Goal: Task Accomplishment & Management: Manage account settings

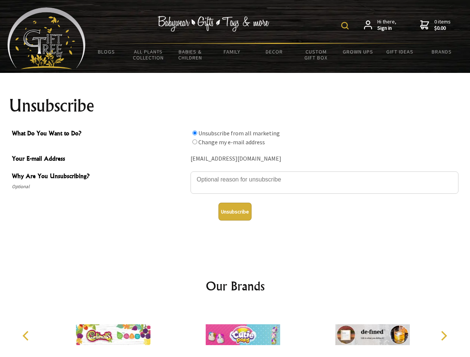
click at [346, 26] on img at bounding box center [344, 25] width 7 height 7
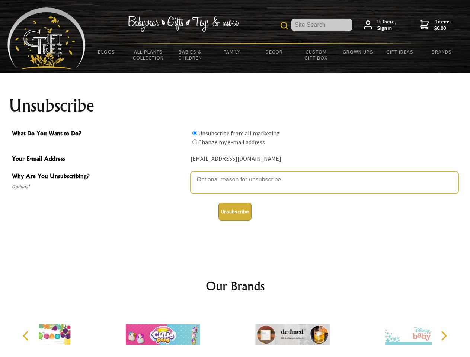
click at [235, 174] on textarea "Why Are You Unsubscribing?" at bounding box center [324, 183] width 268 height 22
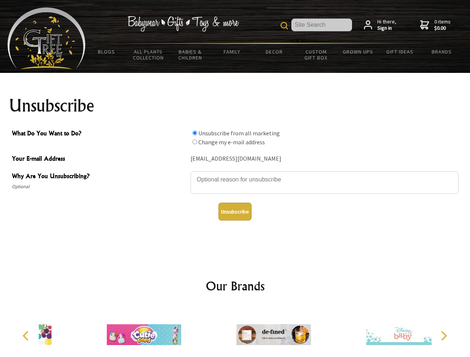
click at [195, 133] on input "What Do You Want to Do?" at bounding box center [194, 133] width 5 height 5
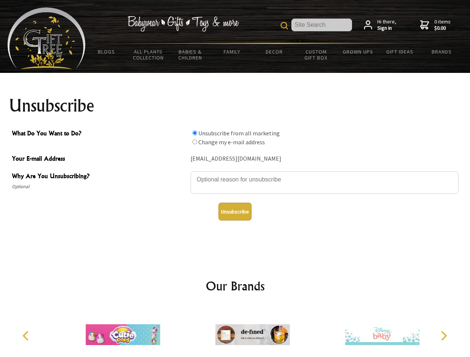
click at [195, 142] on input "What Do You Want to Do?" at bounding box center [194, 142] width 5 height 5
radio input "true"
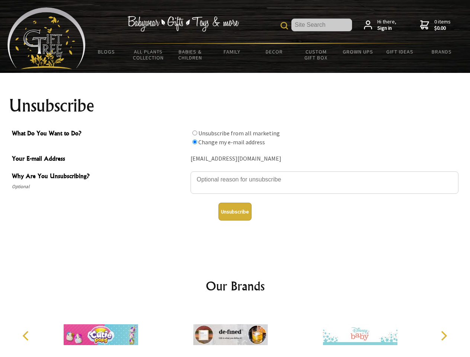
click at [235, 212] on button "Unsubscribe" at bounding box center [234, 212] width 33 height 18
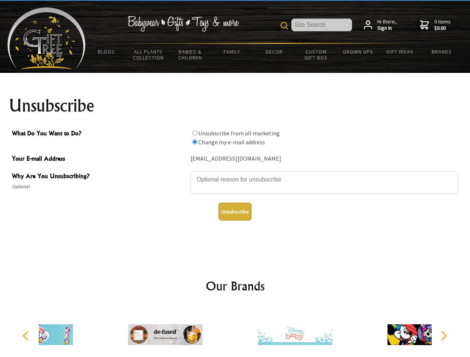
click at [235, 332] on div at bounding box center [294, 336] width 129 height 58
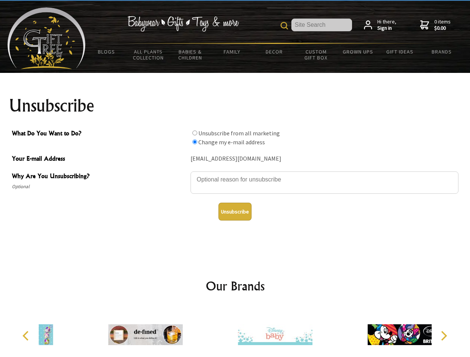
click at [27, 336] on icon "Previous" at bounding box center [27, 336] width 10 height 10
click at [443, 336] on icon "Next" at bounding box center [443, 336] width 10 height 10
